Goal: Task Accomplishment & Management: Use online tool/utility

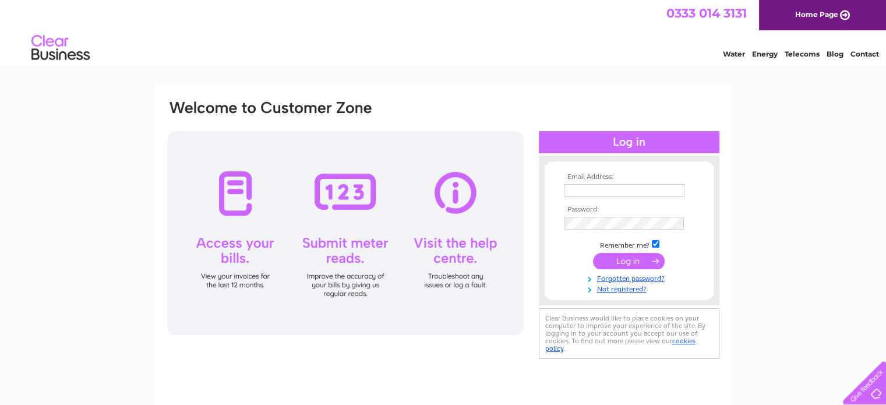
type input "[EMAIL_ADDRESS][DOMAIN_NAME]"
click at [627, 265] on input "submit" at bounding box center [629, 261] width 72 height 16
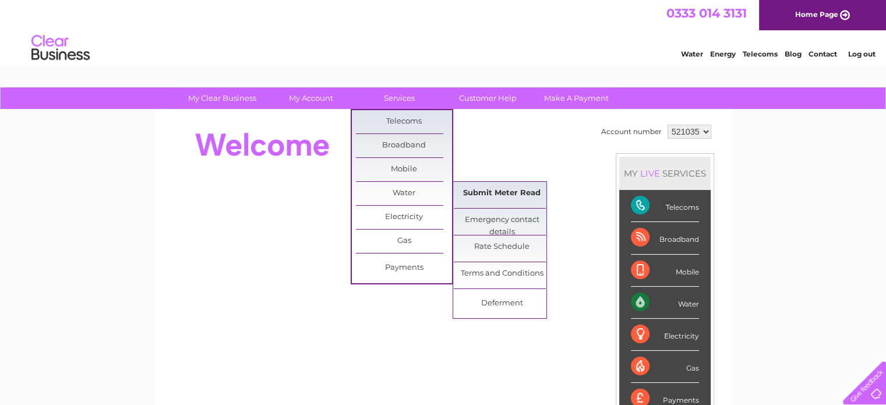
click at [475, 191] on link "Submit Meter Read" at bounding box center [502, 193] width 96 height 23
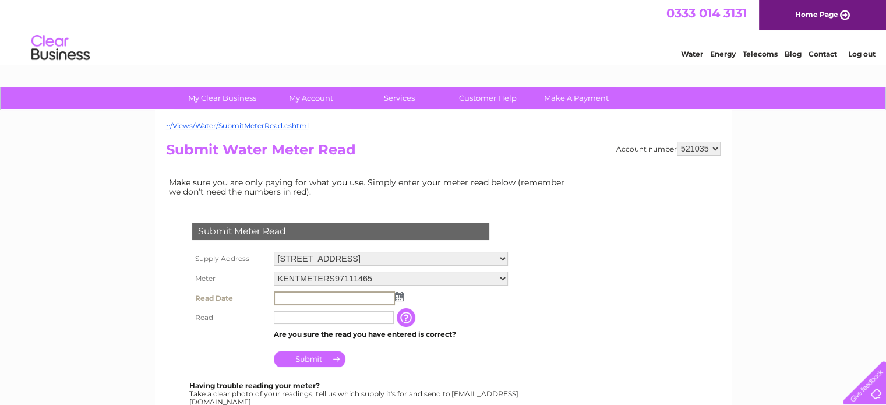
click at [329, 299] on input "text" at bounding box center [334, 298] width 121 height 14
click at [399, 299] on img at bounding box center [398, 295] width 9 height 9
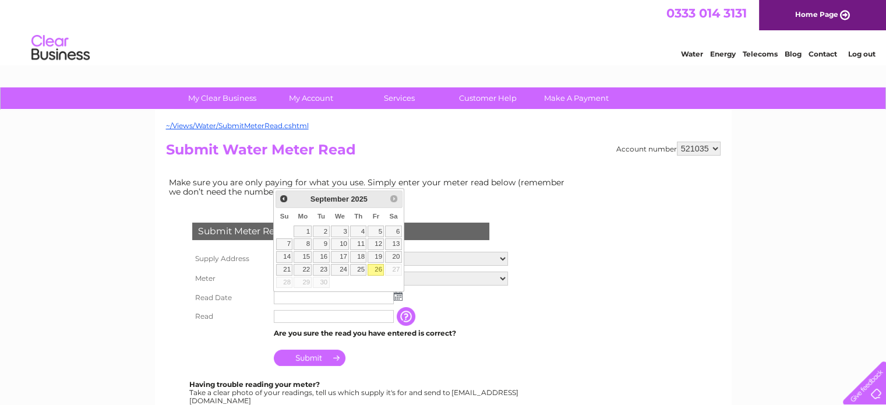
click at [377, 270] on link "26" at bounding box center [376, 270] width 16 height 12
type input "2025/09/26"
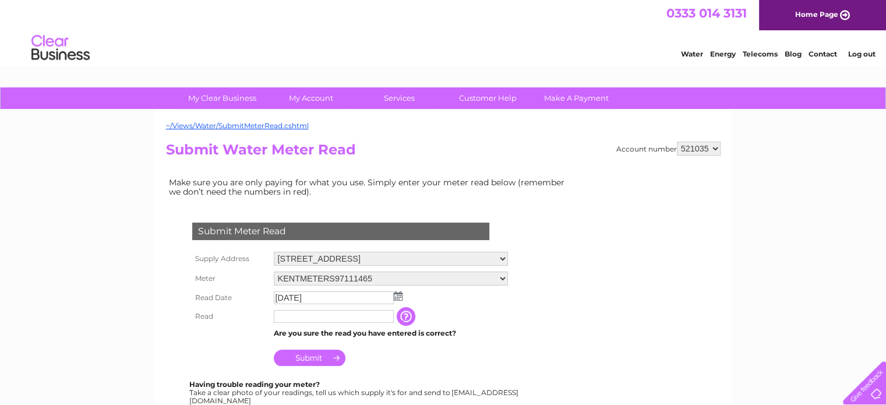
click at [292, 309] on td at bounding box center [334, 316] width 126 height 19
click at [293, 317] on input "text" at bounding box center [334, 317] width 121 height 14
type input "2723"
click at [313, 361] on input "Submit" at bounding box center [310, 358] width 72 height 16
